Goal: Task Accomplishment & Management: Manage account settings

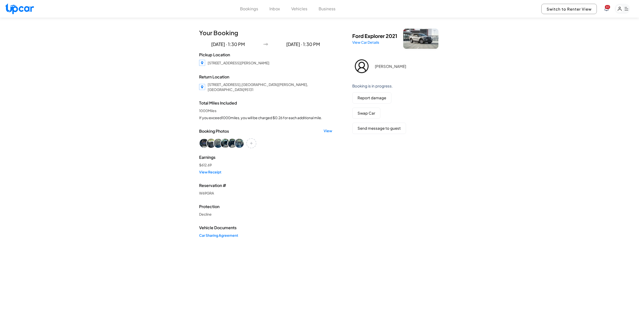
click at [274, 10] on button "Inbox" at bounding box center [274, 9] width 11 height 6
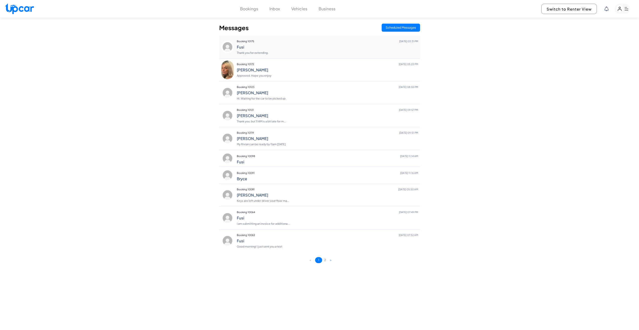
click at [271, 44] on p "Booking 10175 [DATE] 03:31 PM" at bounding box center [327, 41] width 181 height 7
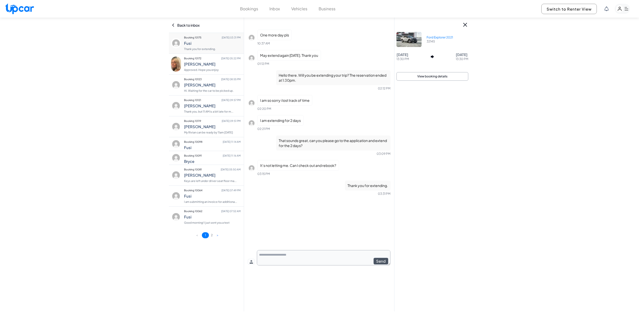
drag, startPoint x: 274, startPoint y: 260, endPoint x: 276, endPoint y: 260, distance: 2.5
click at [276, 260] on textarea at bounding box center [324, 257] width 134 height 15
type textarea "**********"
click at [376, 264] on button "Send" at bounding box center [380, 260] width 15 height 7
click at [301, 9] on button "Vehicles" at bounding box center [299, 9] width 16 height 6
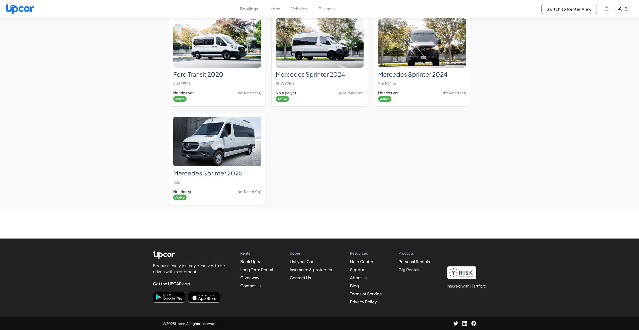
scroll to position [703, 0]
click at [219, 166] on img at bounding box center [217, 140] width 88 height 49
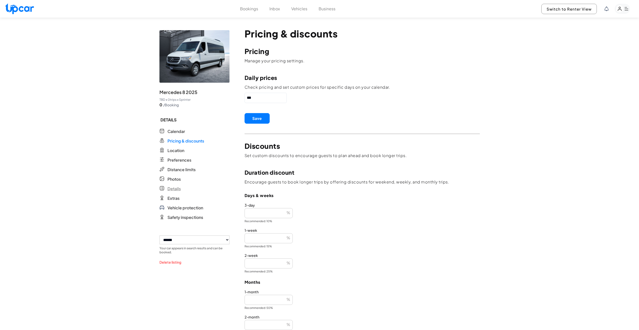
click at [177, 192] on span "Details" at bounding box center [174, 189] width 13 height 6
select select "*"
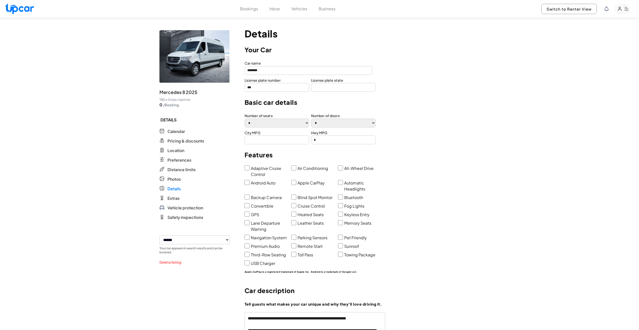
drag, startPoint x: 221, startPoint y: 82, endPoint x: 210, endPoint y: 82, distance: 10.8
click at [210, 82] on div "**********" at bounding box center [319, 243] width 320 height 451
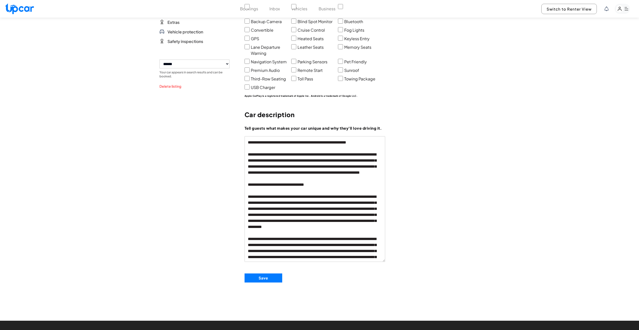
scroll to position [291, 0]
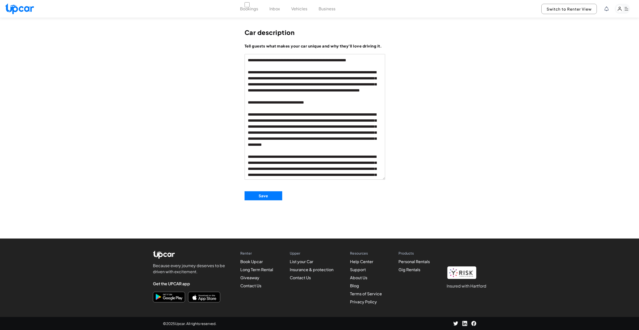
type input "*******"
click at [269, 191] on button "Save" at bounding box center [264, 195] width 38 height 9
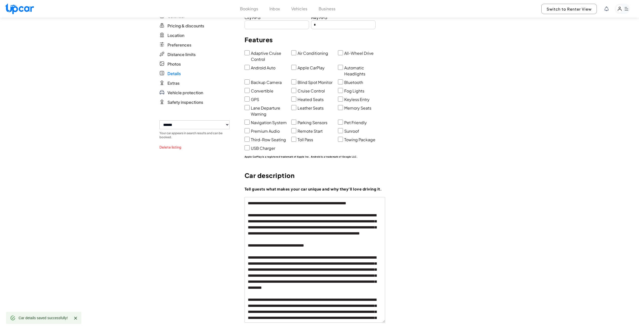
scroll to position [0, 0]
